Goal: Find specific page/section: Find specific page/section

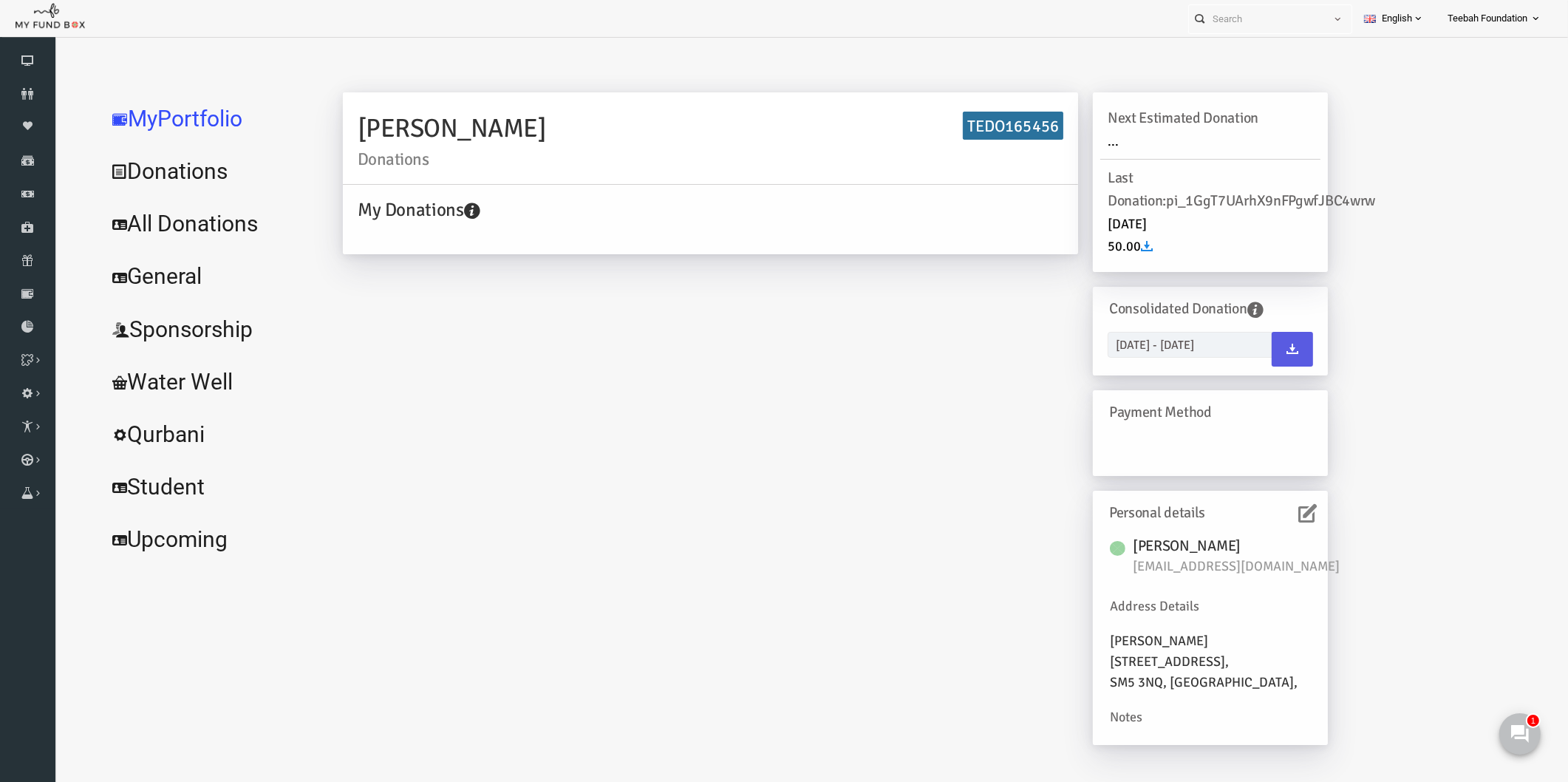
click at [453, 462] on div "[PERSON_NAME] Donations TEDO165456 My Donations Get free account credit Get fre…" at bounding box center [805, 426] width 1015 height 668
drag, startPoint x: 687, startPoint y: 322, endPoint x: 603, endPoint y: 308, distance: 85.2
click at [687, 322] on div "[PERSON_NAME] Donations TEDO165456 My Donations Get free account credit Get fre…" at bounding box center [805, 426] width 1015 height 668
click at [16, 94] on icon at bounding box center [27, 94] width 55 height 12
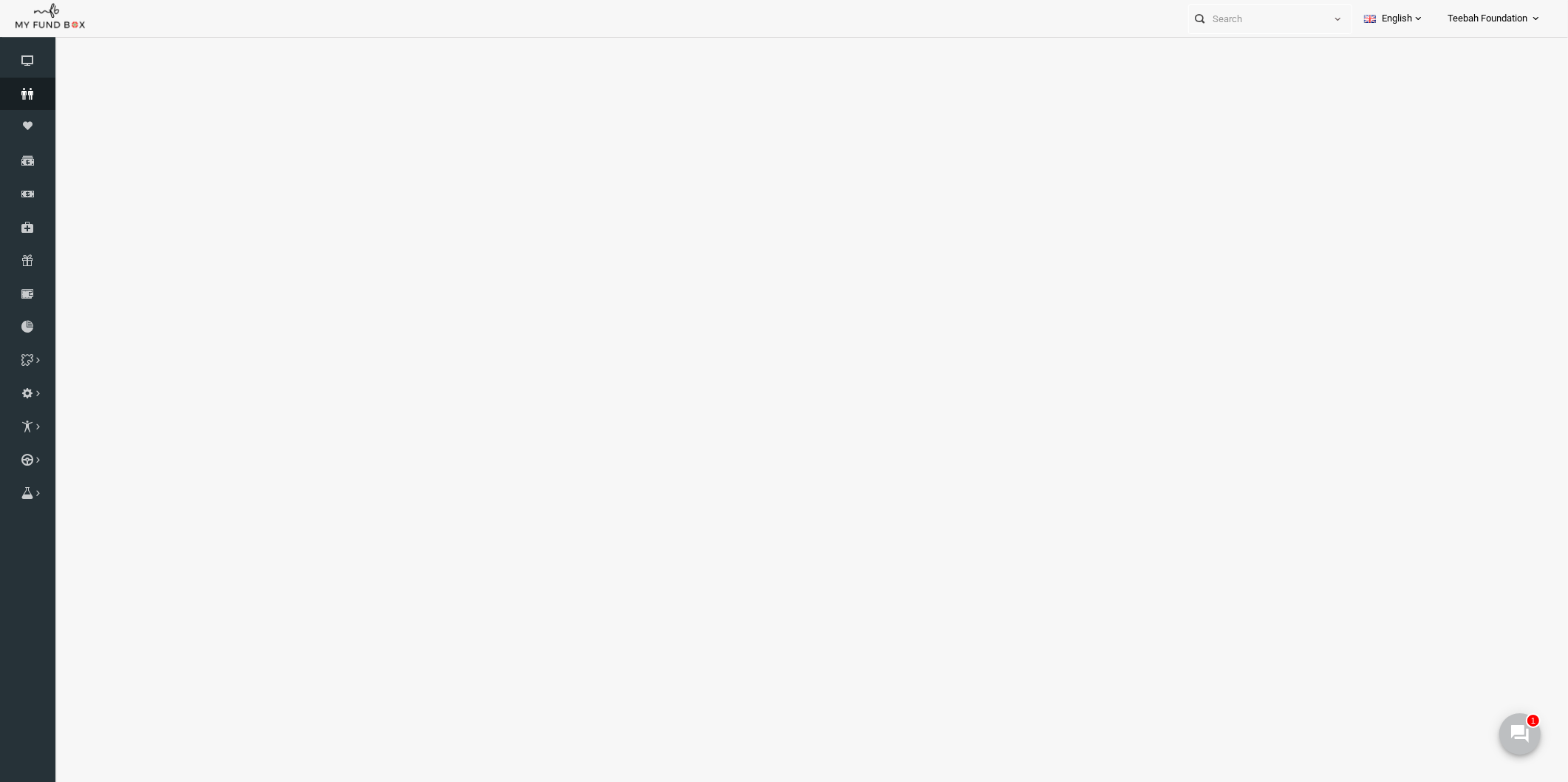
select select "100"
